Goal: Use online tool/utility: Utilize a website feature to perform a specific function

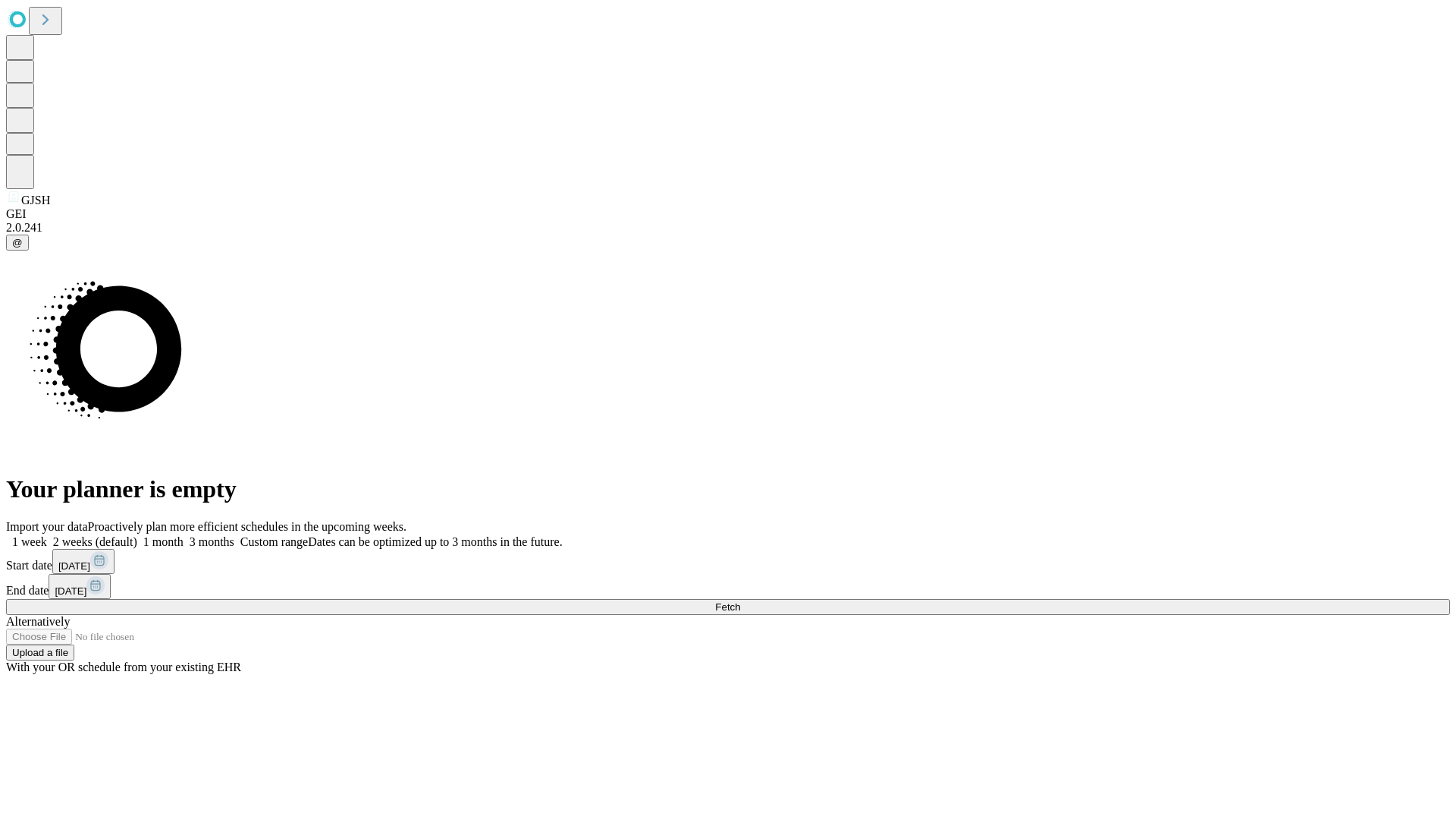
click at [740, 601] on span "Fetch" at bounding box center [728, 607] width 25 height 11
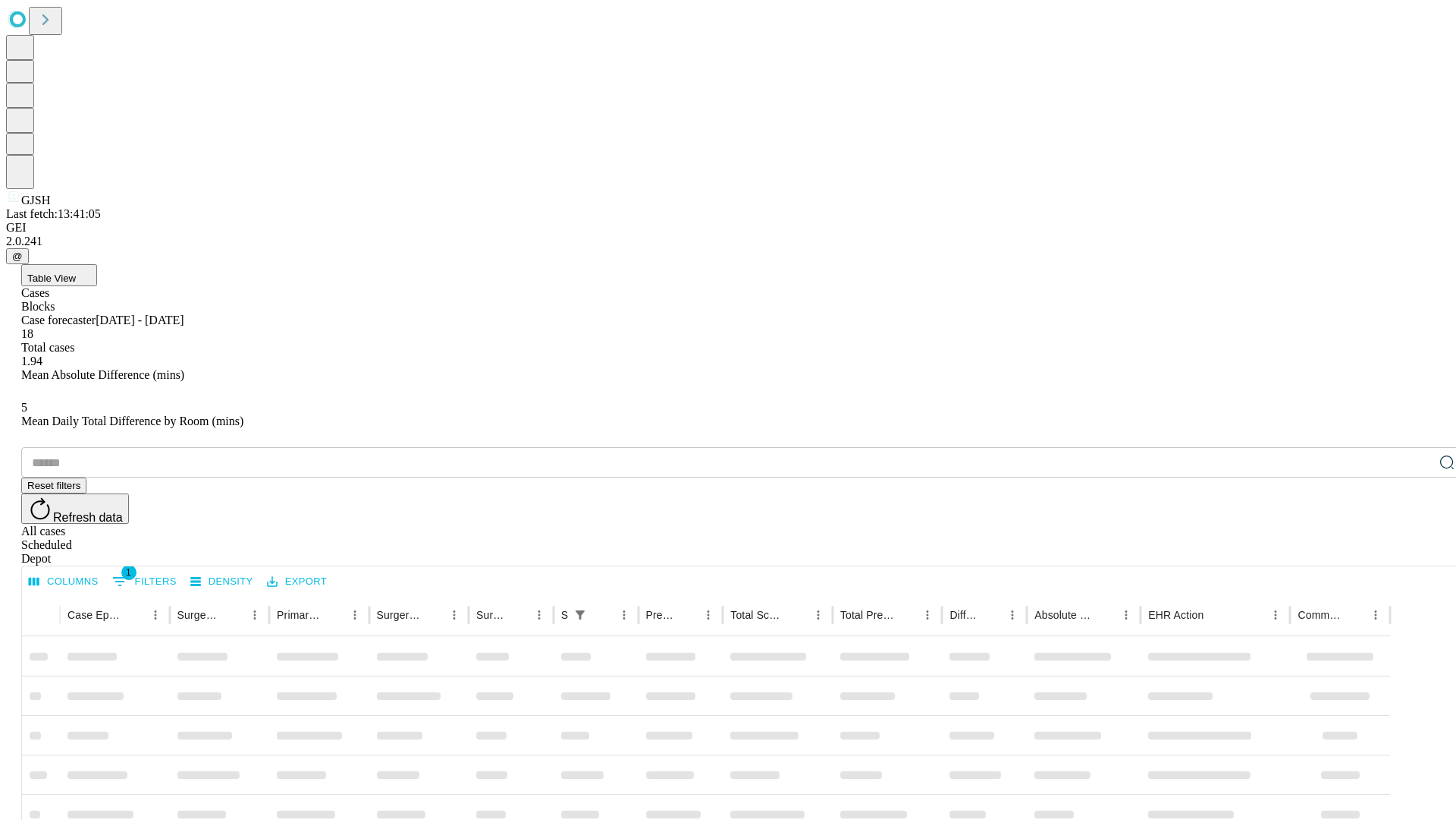
click at [76, 273] on span "Table View" at bounding box center [51, 278] width 48 height 11
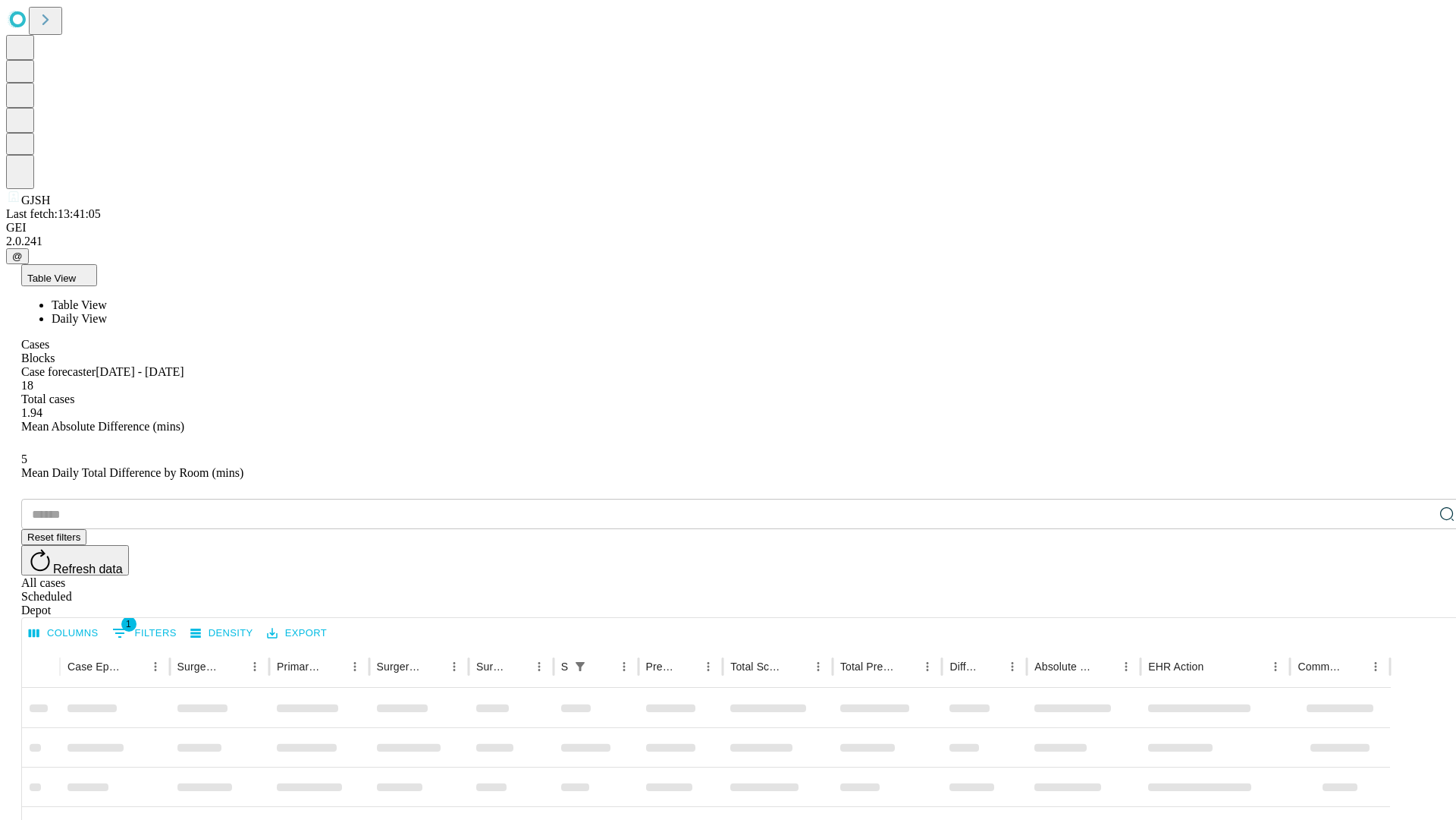
click at [107, 312] on span "Daily View" at bounding box center [79, 318] width 55 height 13
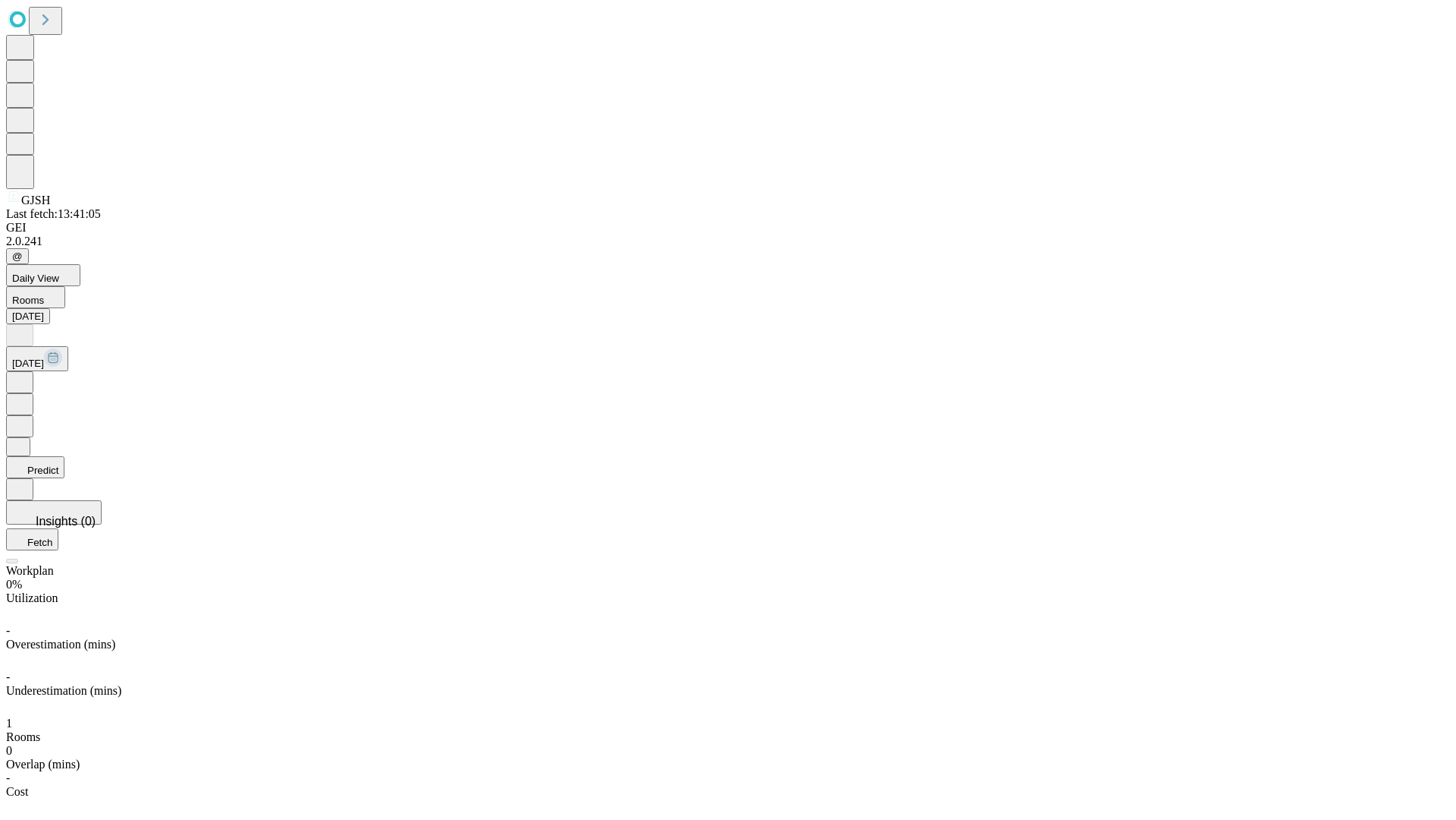
click at [65, 456] on button "Predict" at bounding box center [34, 467] width 58 height 22
